Goal: Transaction & Acquisition: Purchase product/service

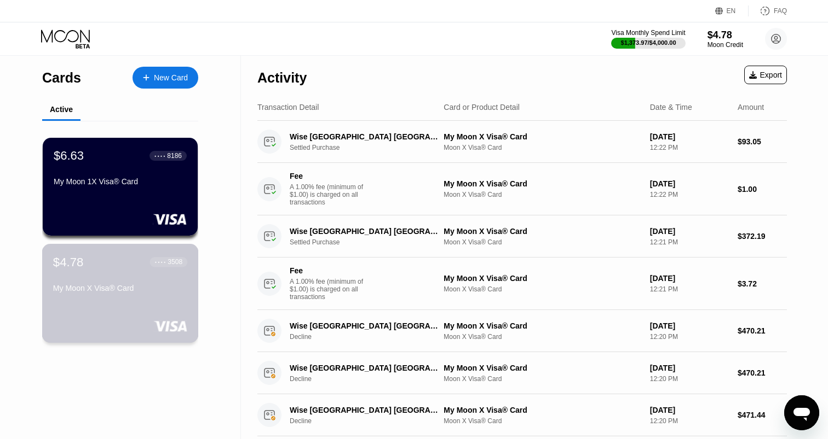
click at [142, 276] on div "$4.78 ● ● ● ● 3508 My Moon X Visa® Card" at bounding box center [120, 276] width 134 height 42
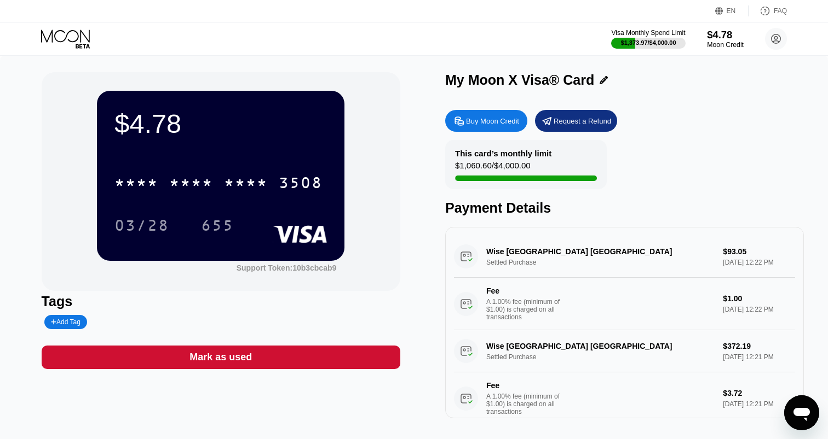
click at [725, 37] on div "$4.78" at bounding box center [725, 34] width 37 height 11
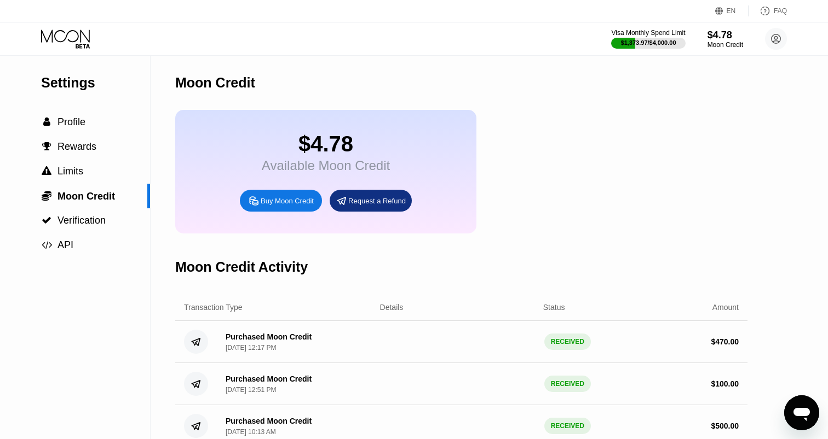
click at [307, 204] on div "Buy Moon Credit" at bounding box center [287, 200] width 53 height 9
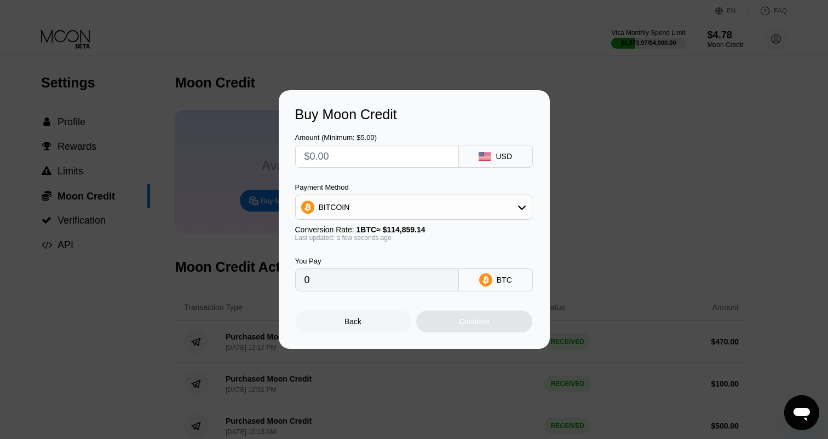
click at [426, 205] on div "BITCOIN" at bounding box center [414, 207] width 236 height 22
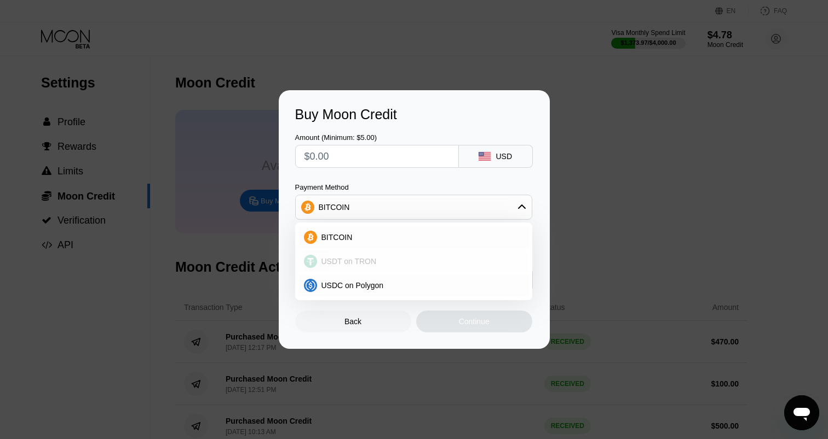
click at [385, 254] on div "USDT on TRON" at bounding box center [413, 262] width 230 height 22
type input "0.00"
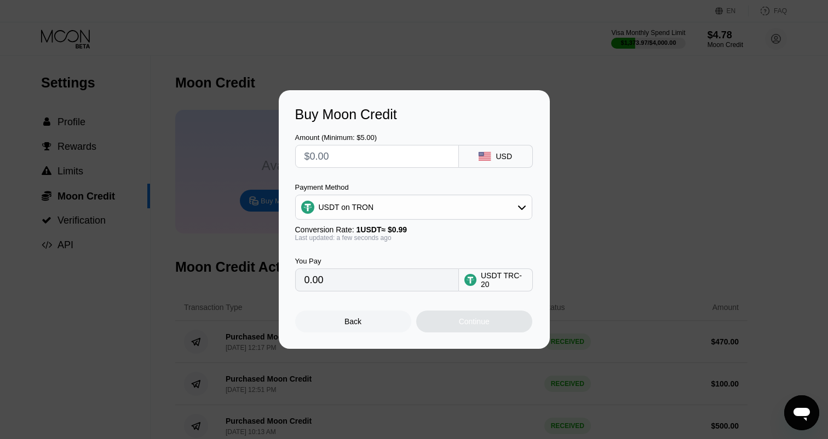
click at [396, 159] on input "text" at bounding box center [376, 157] width 145 height 22
type input "$1"
type input "1.01"
type input "$10"
type input "10.10"
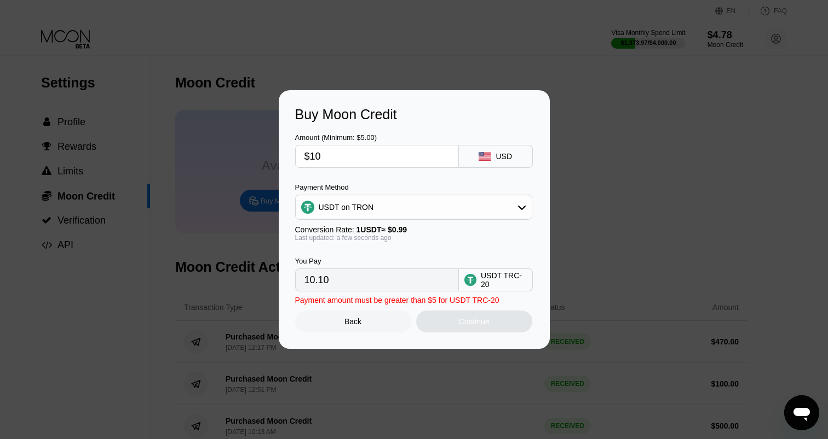
type input "$100"
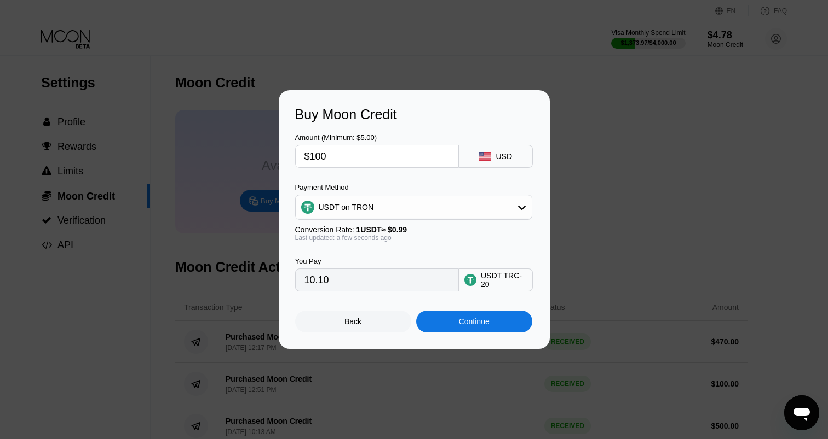
type input "101.01"
type input "$100"
click at [459, 322] on div "Continue" at bounding box center [474, 321] width 31 height 9
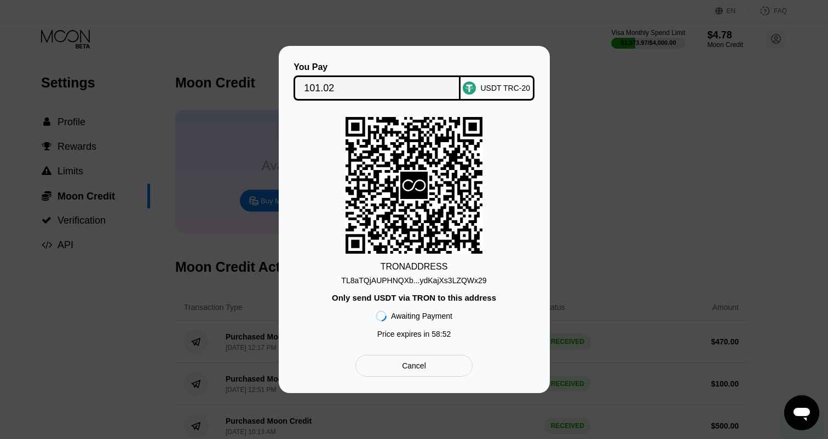
click at [390, 281] on div "TL8aTQjAUPHNQXb...ydKajXs3LZQWx29" at bounding box center [413, 280] width 145 height 9
click at [357, 279] on div "TL8aTQjAUPHNQXb...ydKajXs3LZQWx29" at bounding box center [413, 280] width 145 height 9
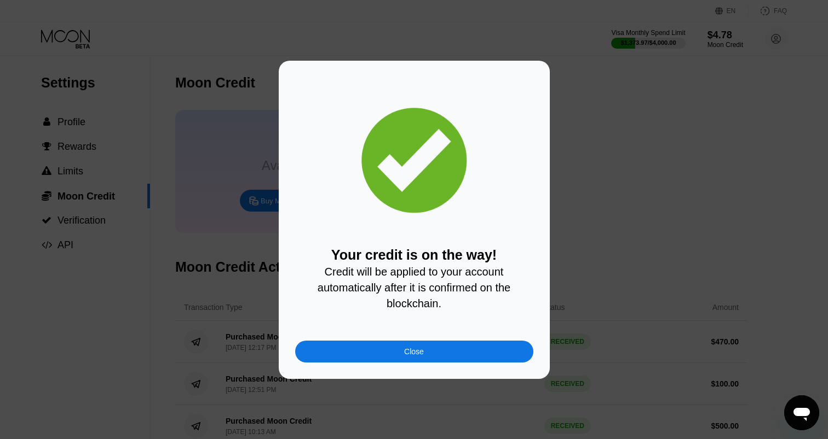
click at [399, 343] on div "Close" at bounding box center [414, 352] width 238 height 22
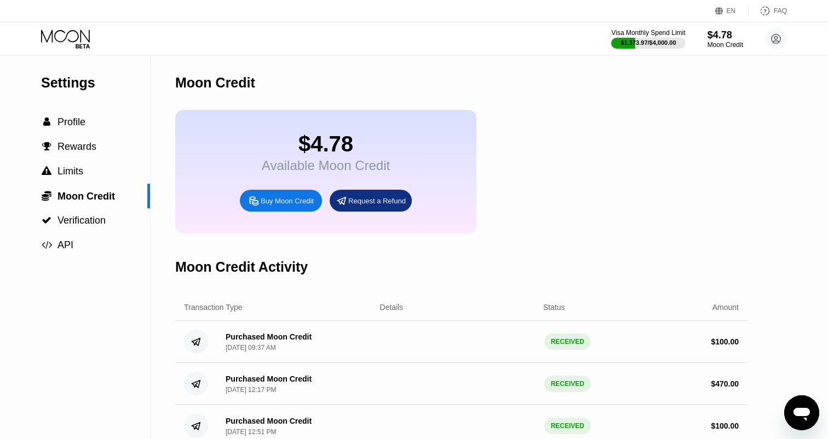
click at [77, 37] on icon at bounding box center [66, 39] width 51 height 19
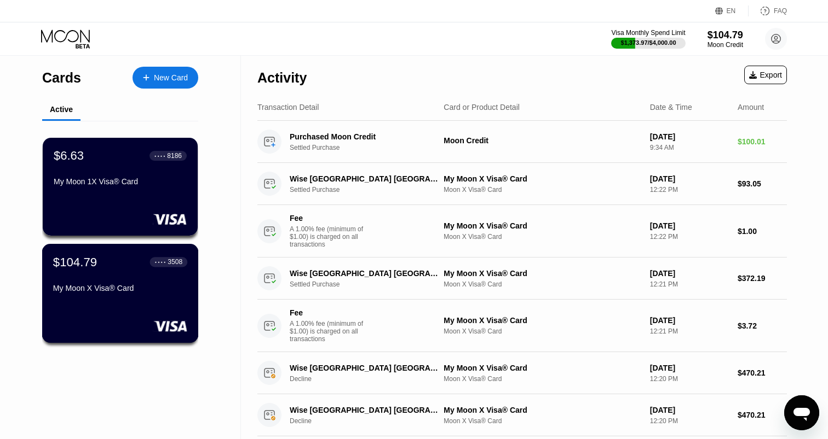
click at [120, 268] on div "$104.79 ● ● ● ● 3508" at bounding box center [120, 262] width 134 height 14
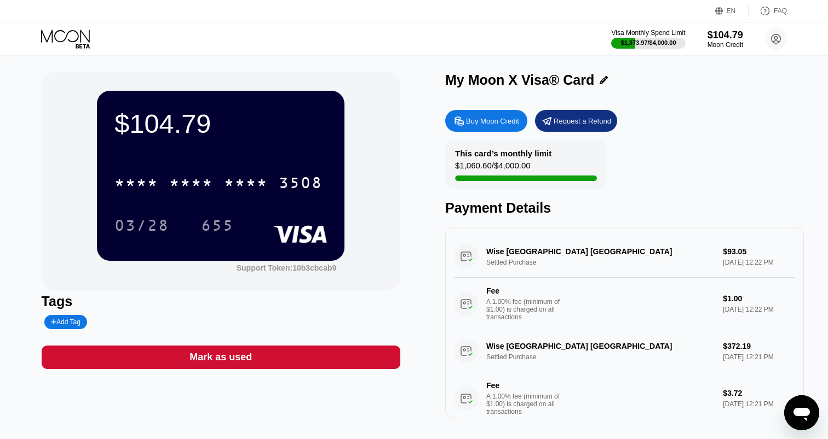
click at [77, 39] on icon at bounding box center [65, 36] width 49 height 13
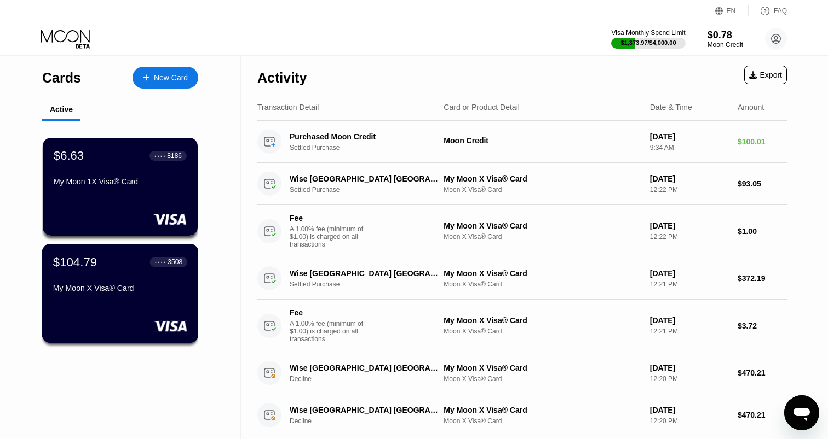
click at [128, 274] on div "$104.79 ● ● ● ● 3508 My Moon X Visa® Card" at bounding box center [120, 276] width 134 height 42
